Goal: Task Accomplishment & Management: Manage account settings

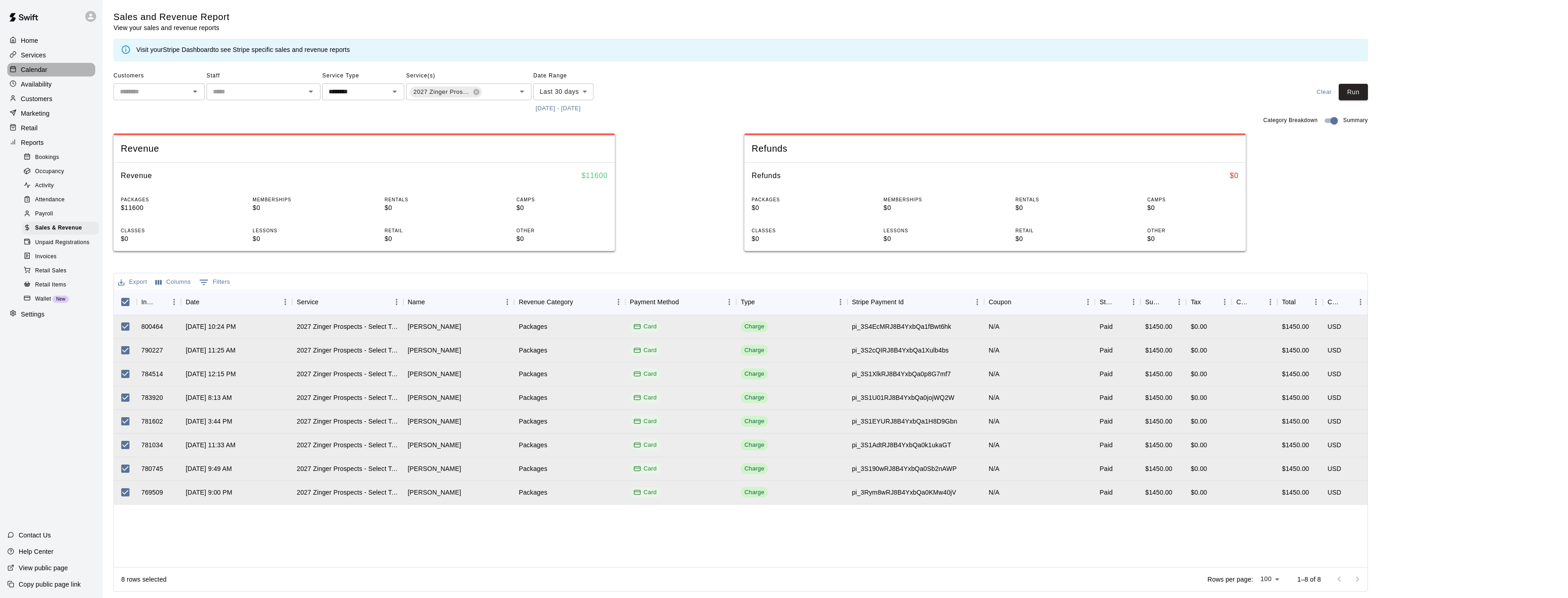
click at [34, 68] on p "Calendar" at bounding box center [33, 69] width 26 height 9
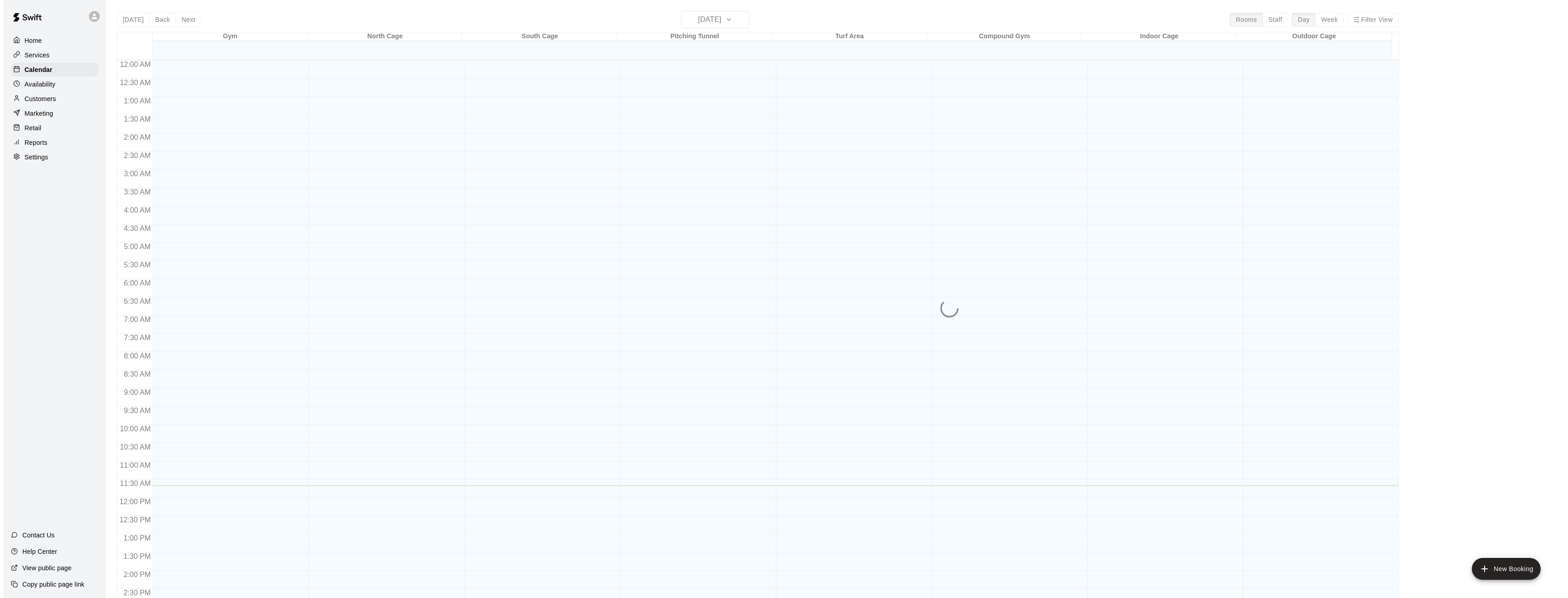
scroll to position [299, 0]
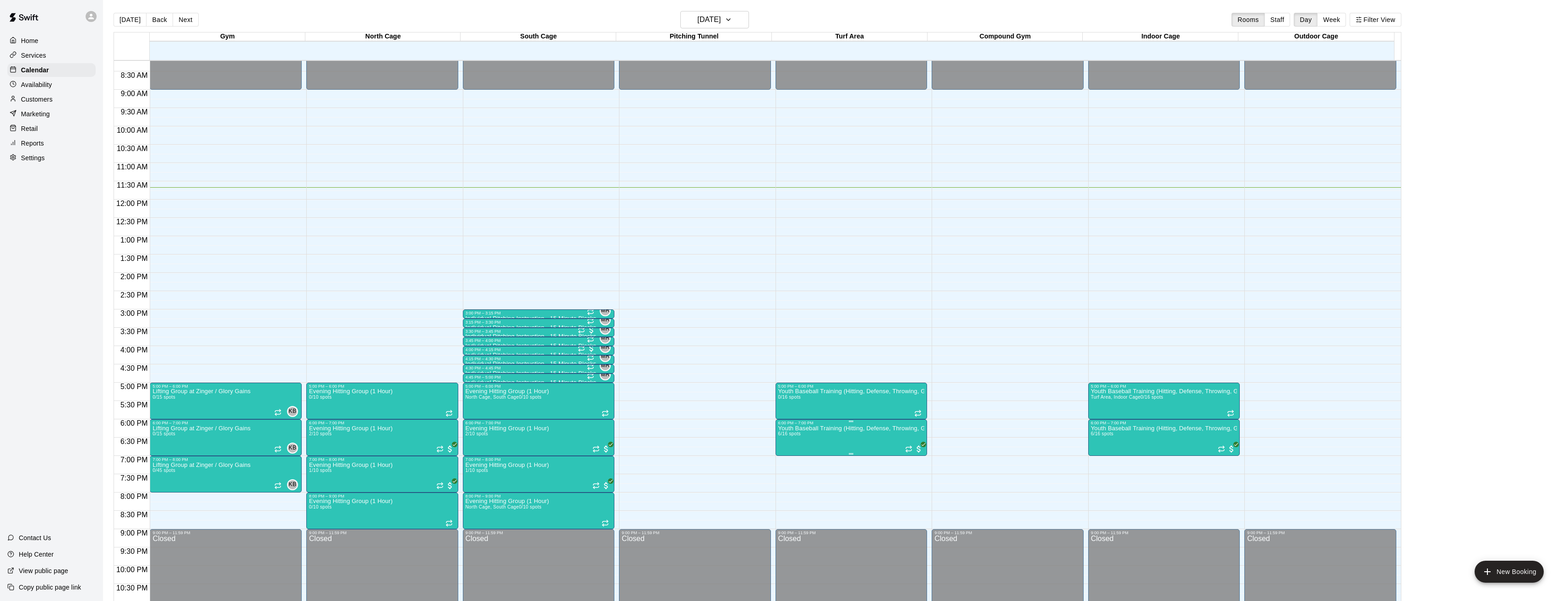
click at [782, 457] on img "edit" at bounding box center [786, 458] width 10 height 10
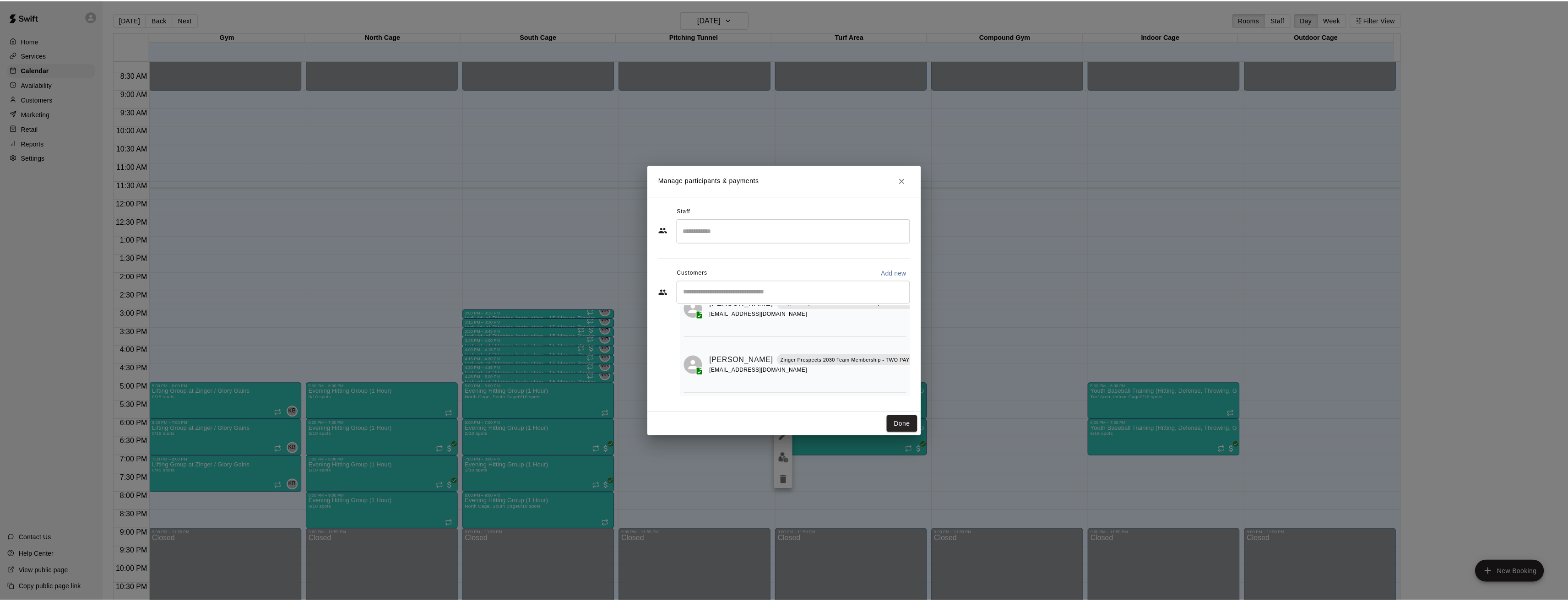
scroll to position [279, 0]
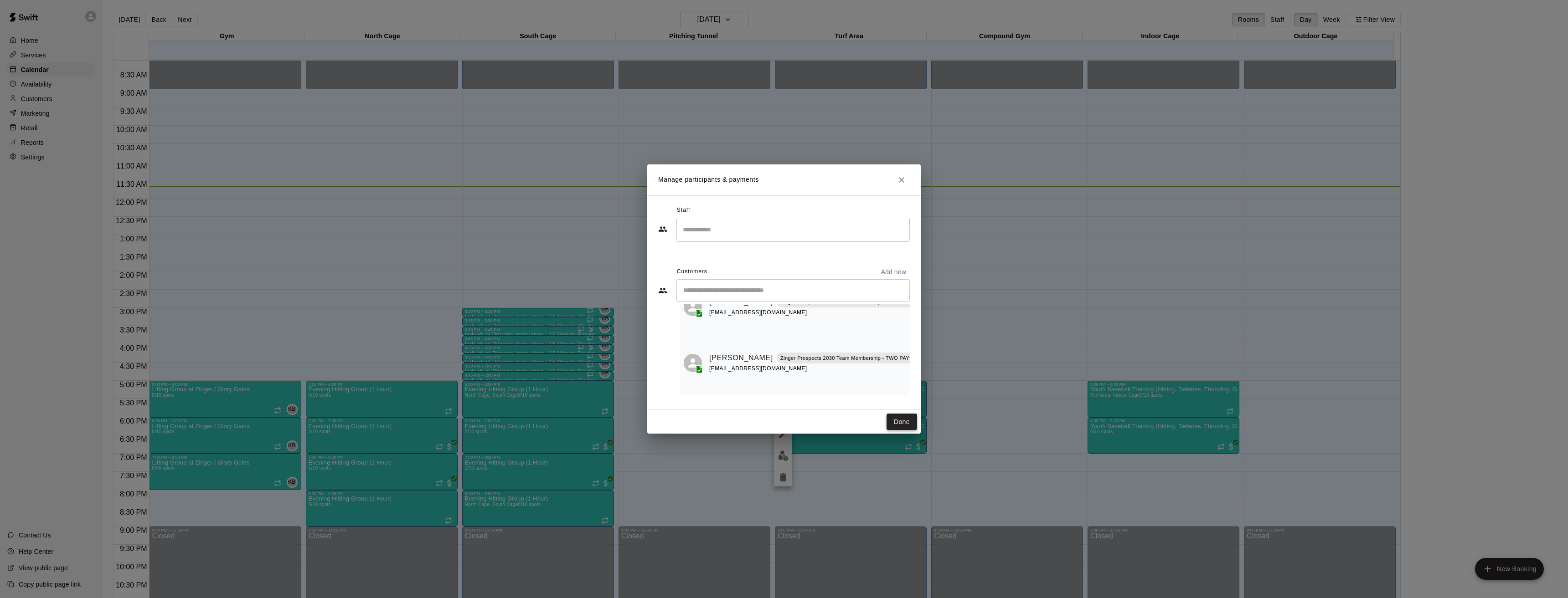
click at [906, 420] on button "Done" at bounding box center [901, 422] width 30 height 17
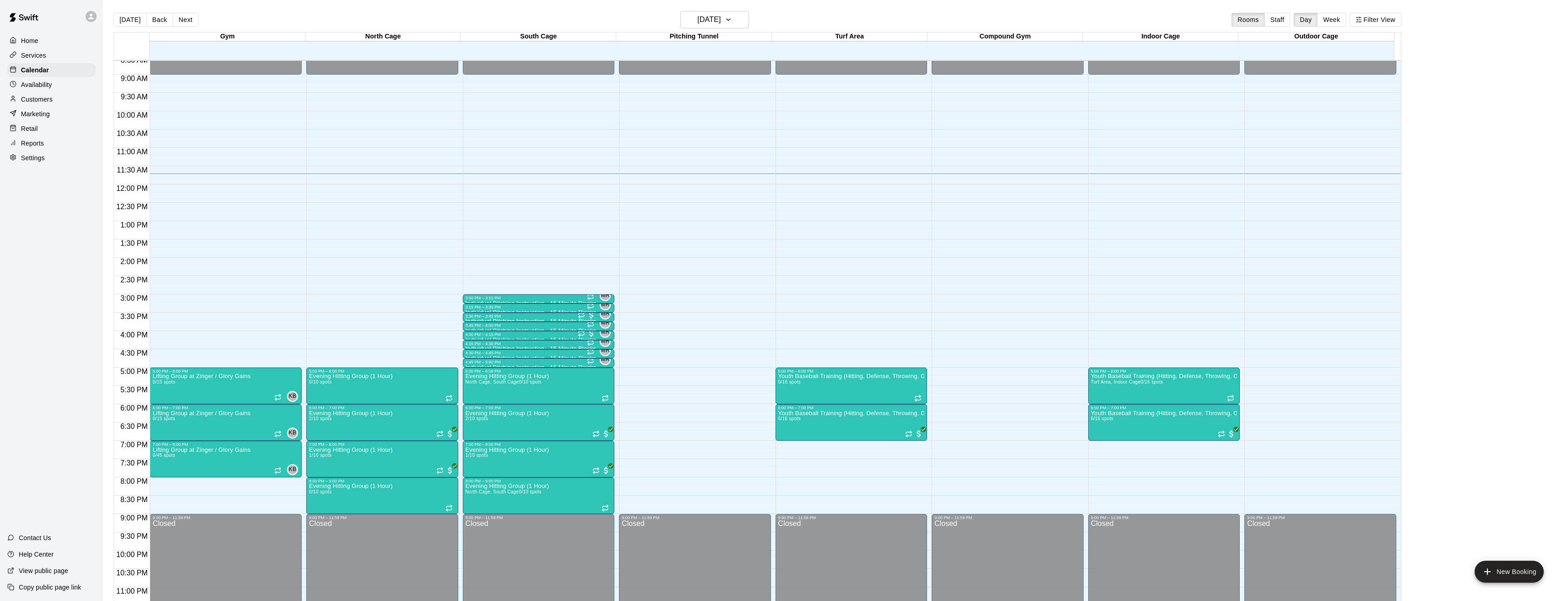
scroll to position [329, 0]
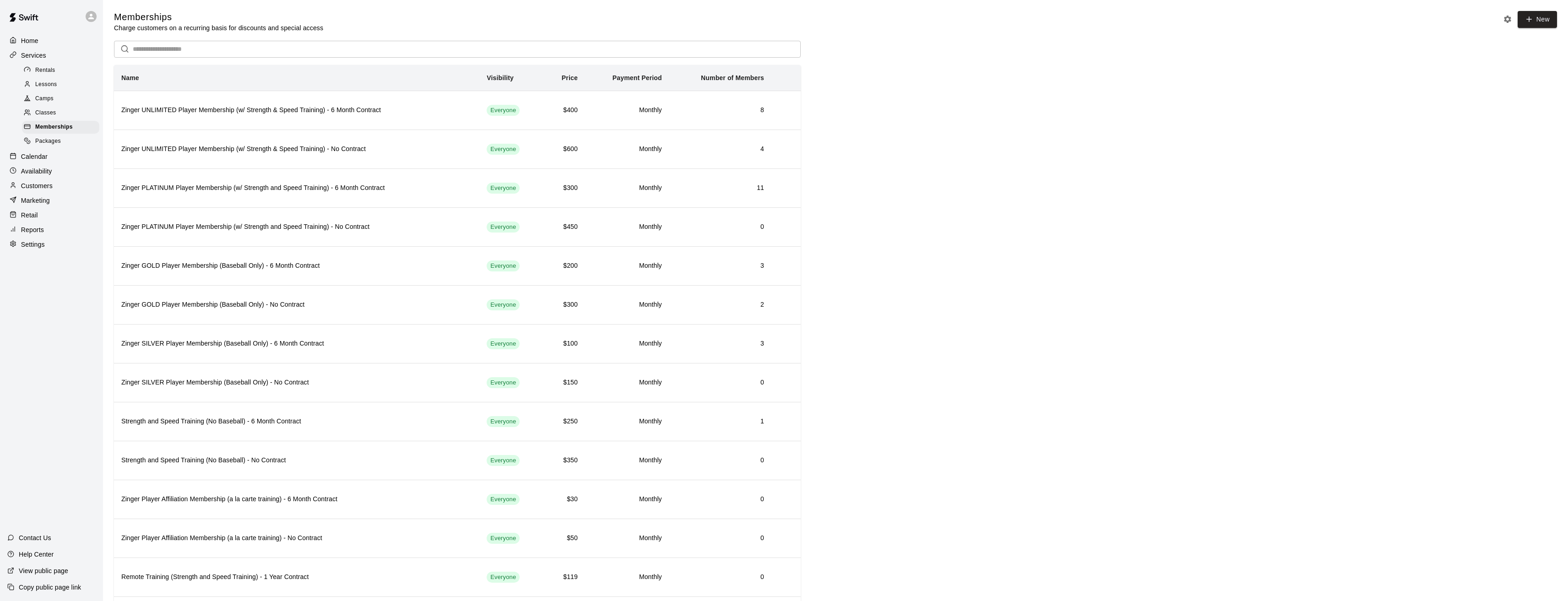
scroll to position [940, 0]
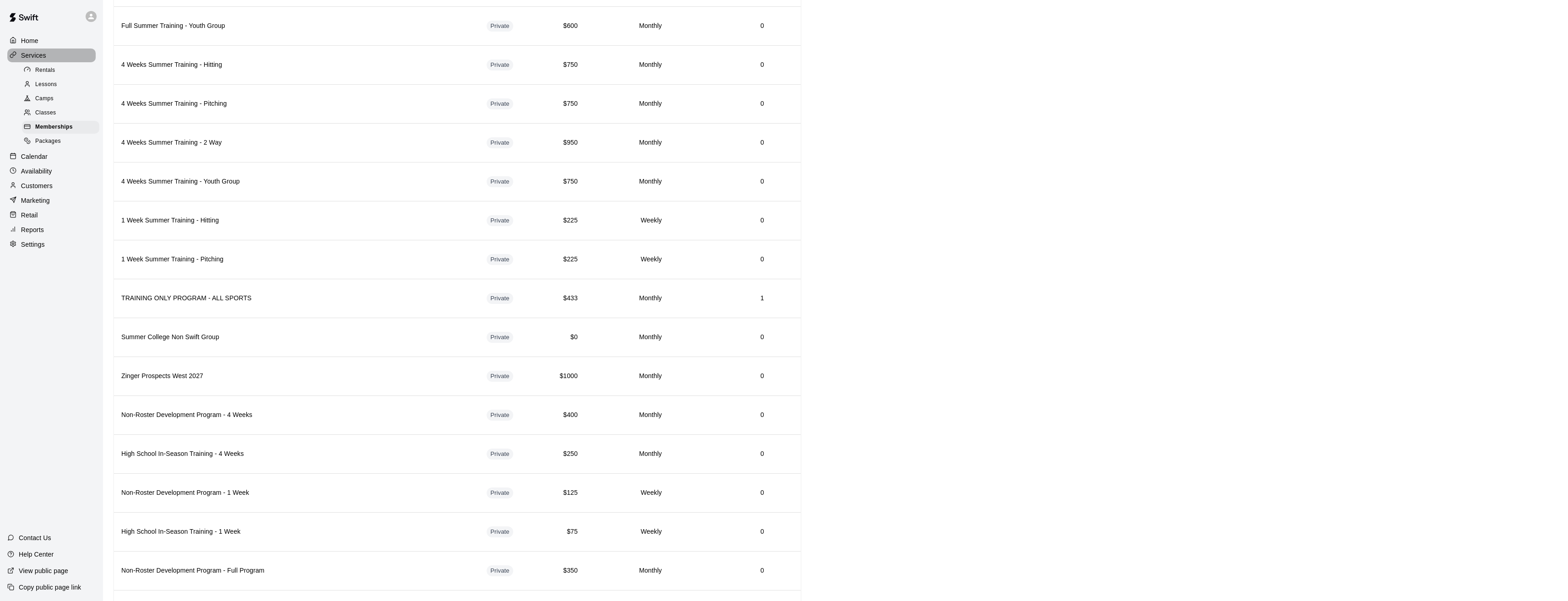
click at [39, 57] on p "Services" at bounding box center [33, 55] width 25 height 9
